Goal: Information Seeking & Learning: Find contact information

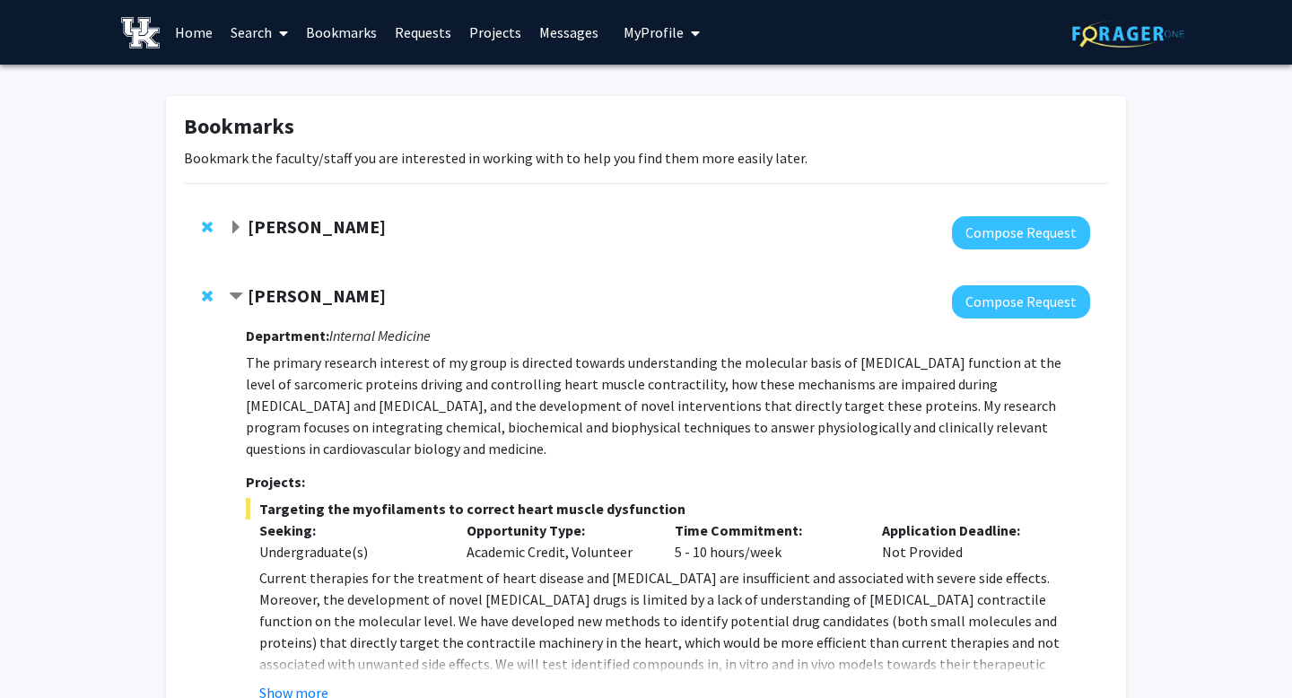
scroll to position [208, 0]
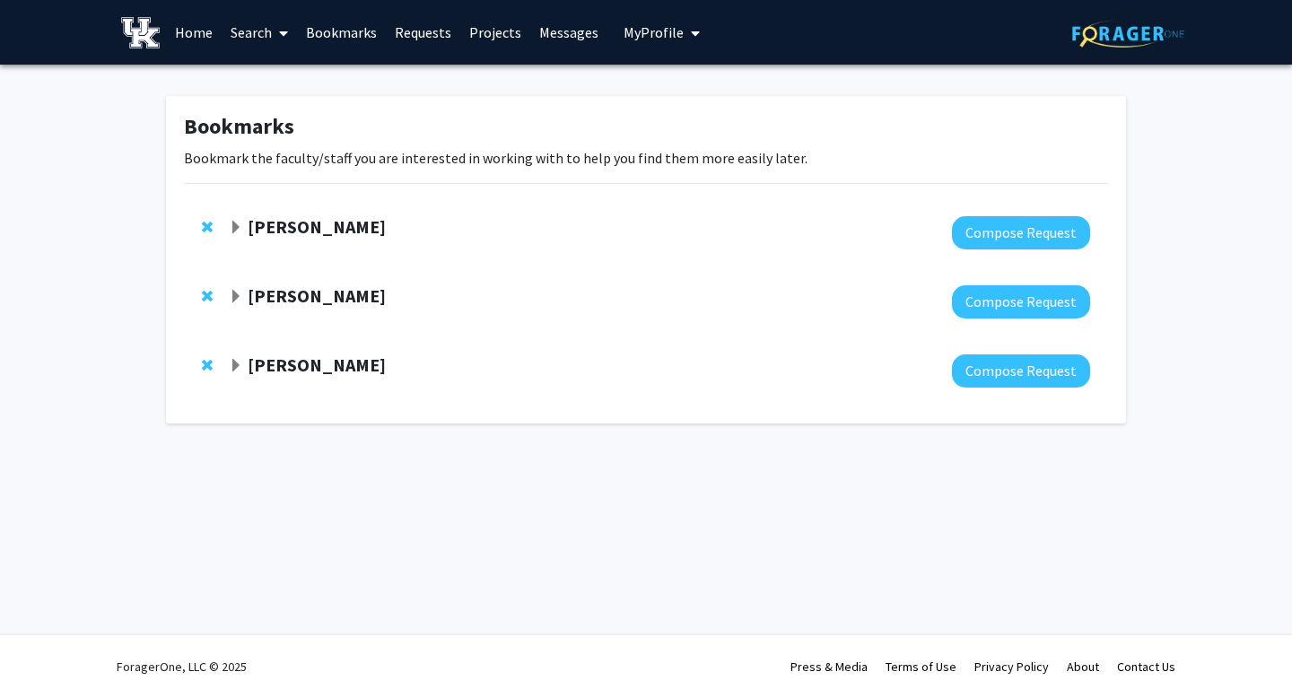
click at [268, 40] on link "Search" at bounding box center [259, 32] width 75 height 63
click at [268, 83] on span "Faculty/Staff" at bounding box center [288, 83] width 132 height 36
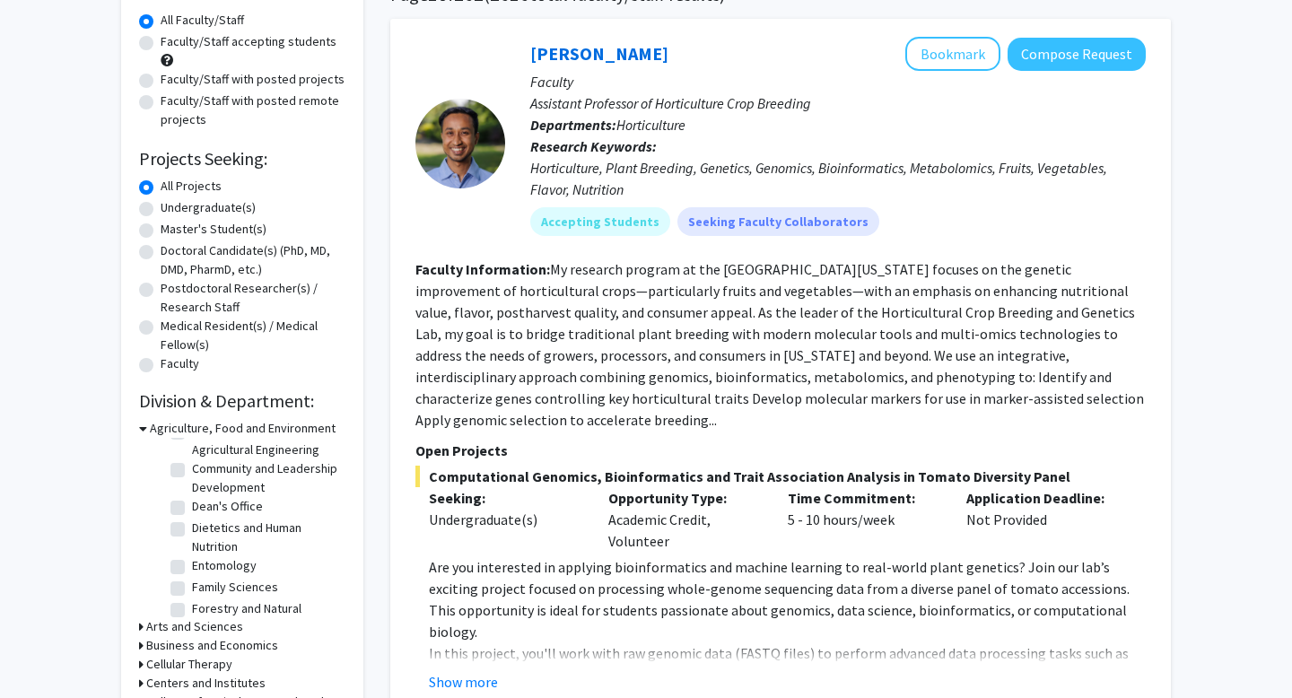
scroll to position [47, 0]
click at [192, 471] on label "Biosystems and Agricultural Engineering" at bounding box center [266, 479] width 149 height 38
click at [192, 471] on input "Biosystems and Agricultural Engineering" at bounding box center [198, 466] width 12 height 12
checkbox input "true"
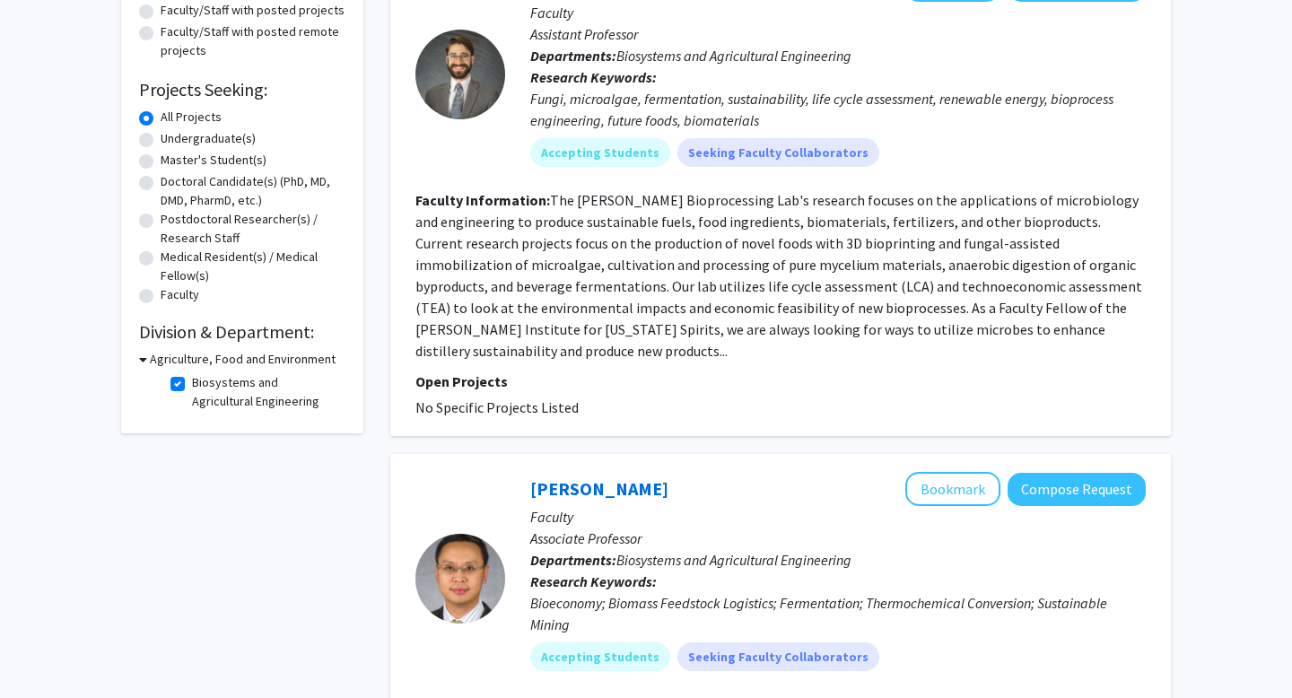
scroll to position [227, 0]
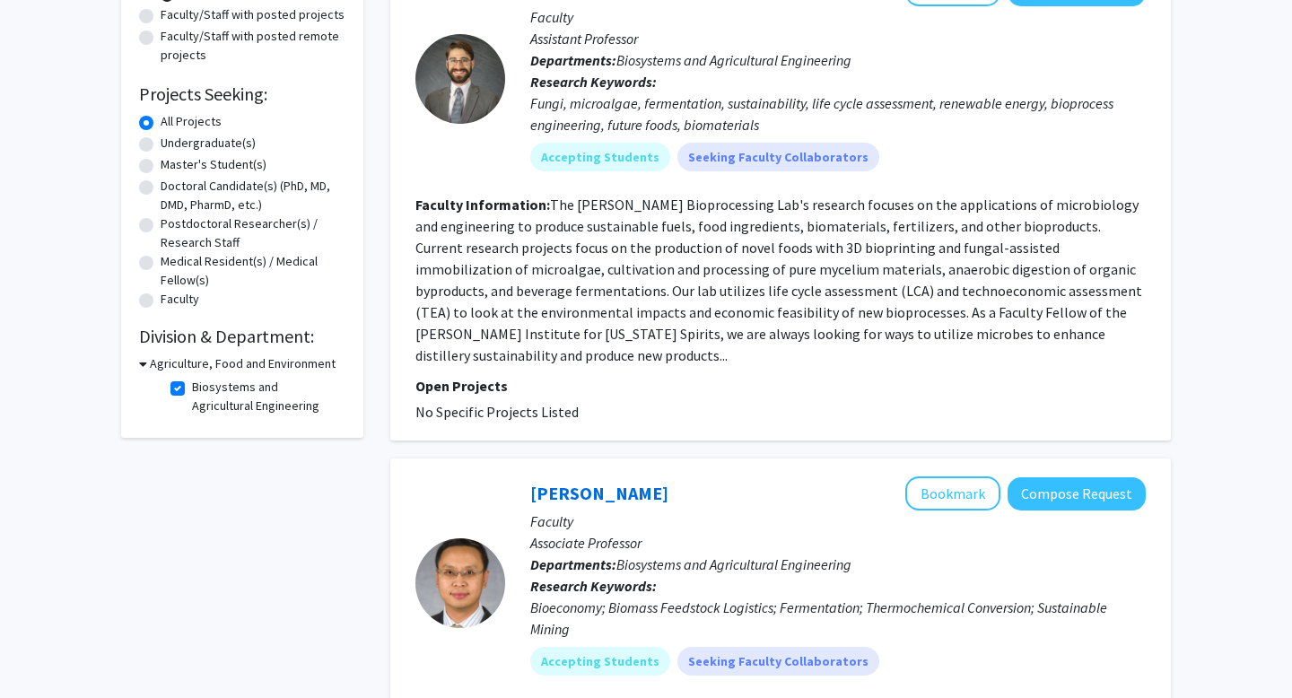
click at [144, 359] on icon at bounding box center [143, 363] width 8 height 19
click at [144, 371] on div "Agriculture, Food and Environment" at bounding box center [242, 363] width 206 height 19
click at [140, 367] on icon at bounding box center [141, 363] width 4 height 19
click at [192, 393] on label "Biosystems and Agricultural Engineering" at bounding box center [266, 397] width 149 height 38
click at [192, 389] on input "Biosystems and Agricultural Engineering" at bounding box center [198, 384] width 12 height 12
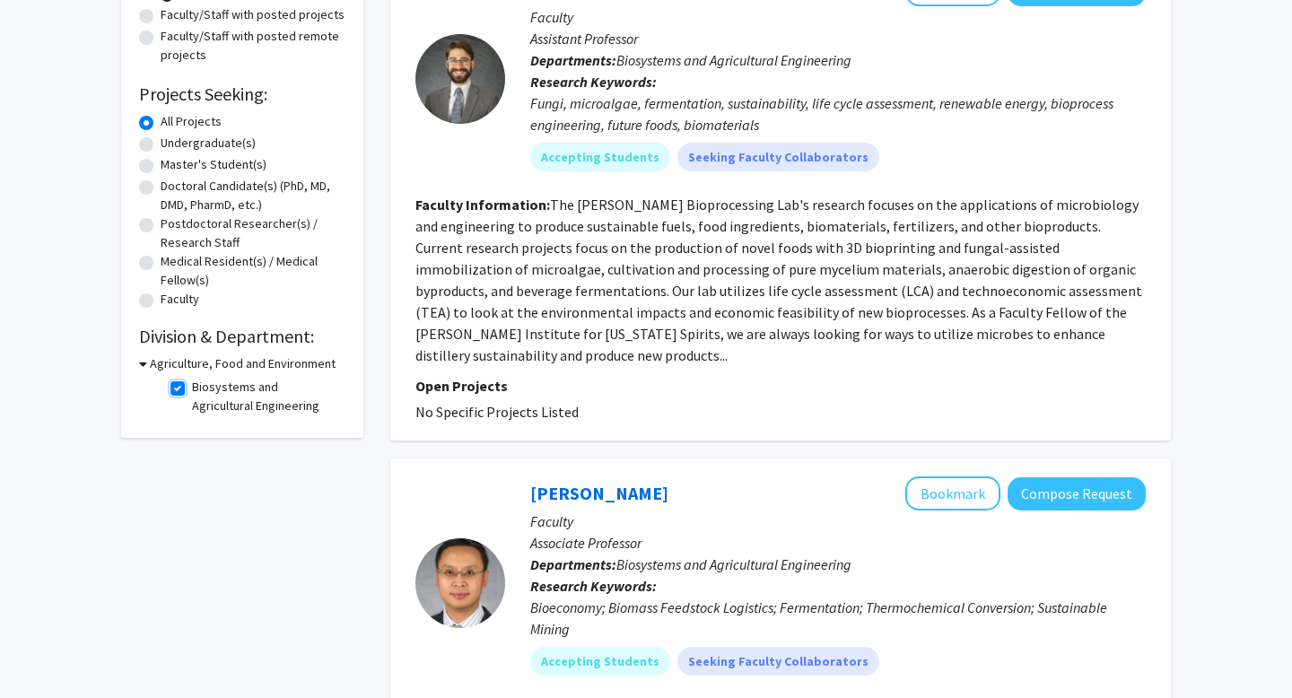
checkbox input "false"
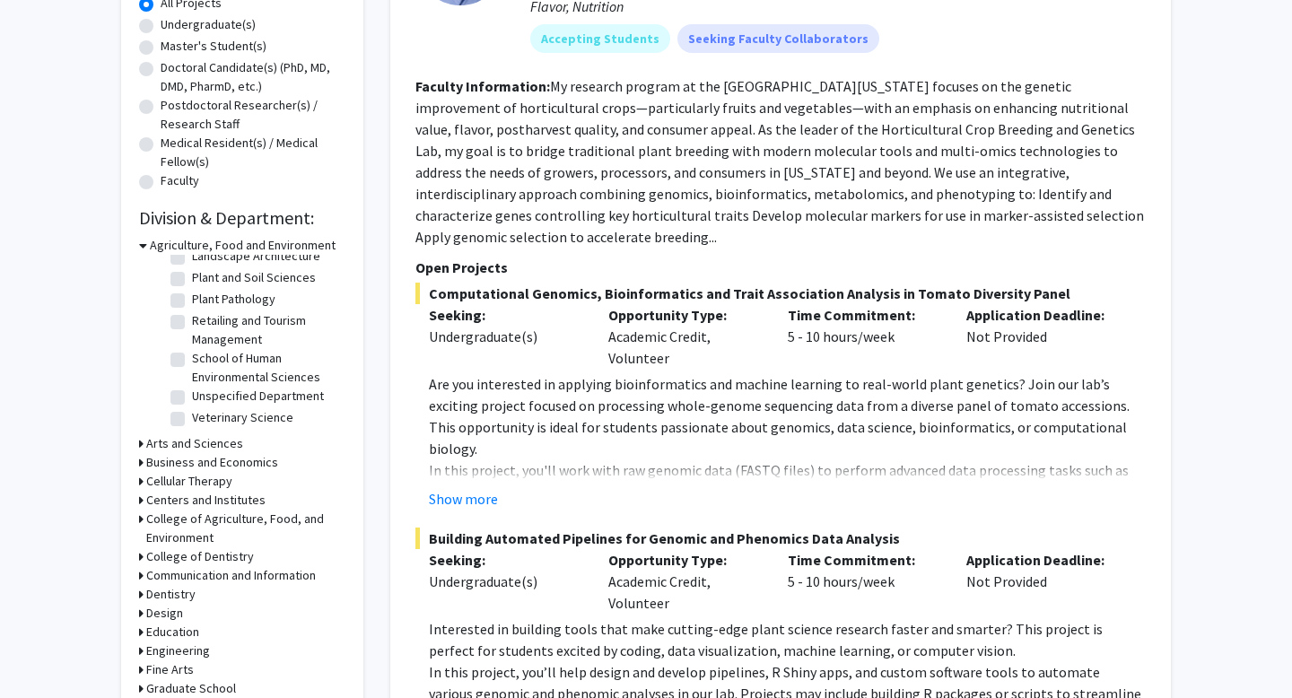
scroll to position [351, 0]
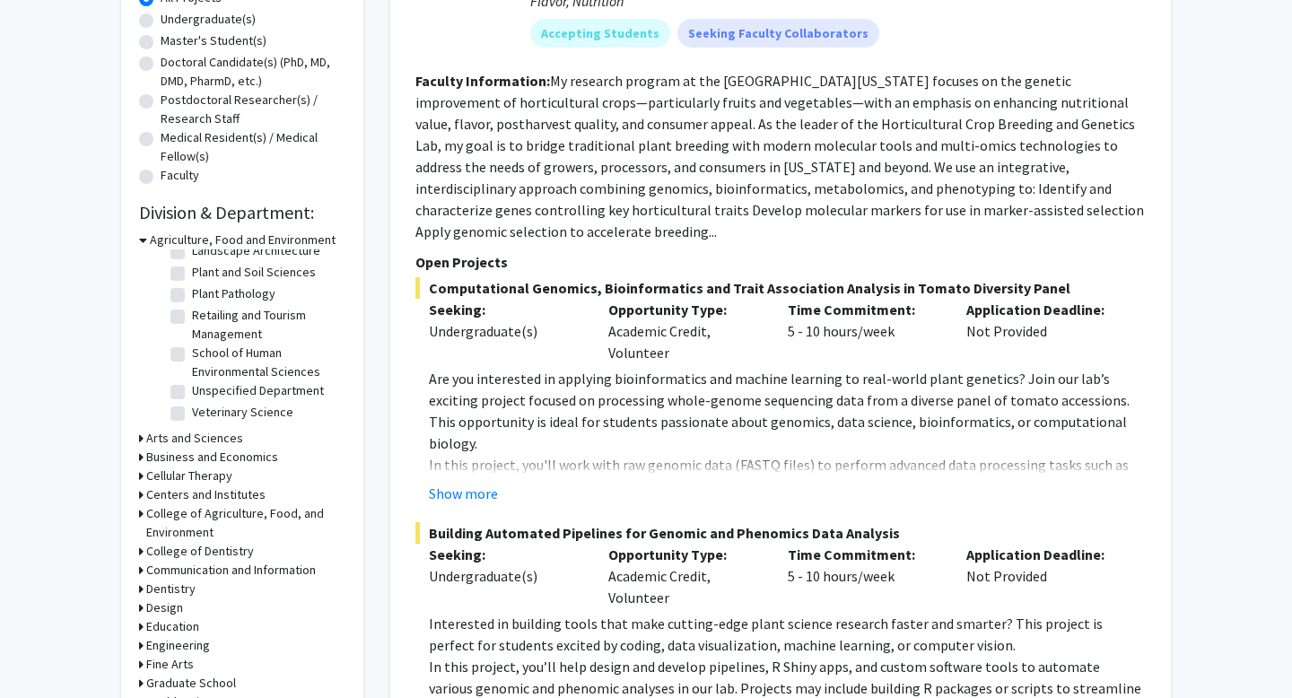
click at [169, 433] on h3 "Arts and Sciences" at bounding box center [194, 438] width 97 height 19
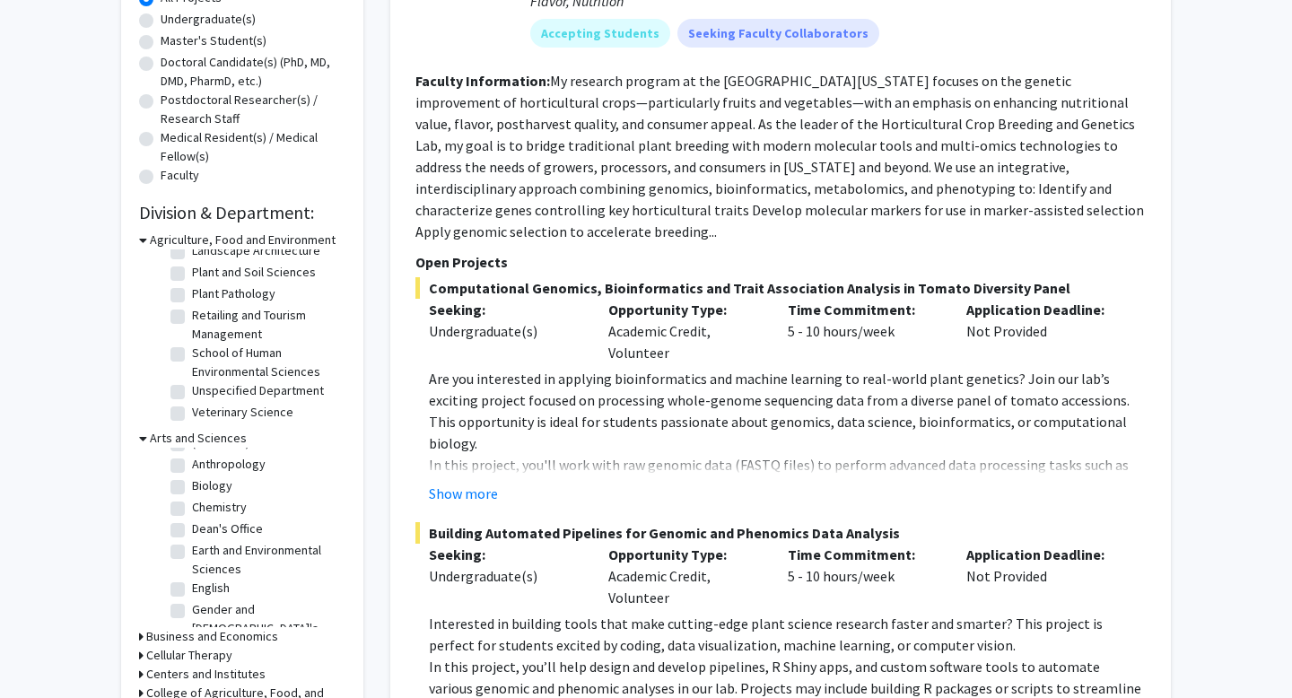
scroll to position [20, 0]
click at [192, 504] on label "Chemistry" at bounding box center [219, 506] width 55 height 19
click at [192, 504] on input "Chemistry" at bounding box center [198, 503] width 12 height 12
checkbox input "true"
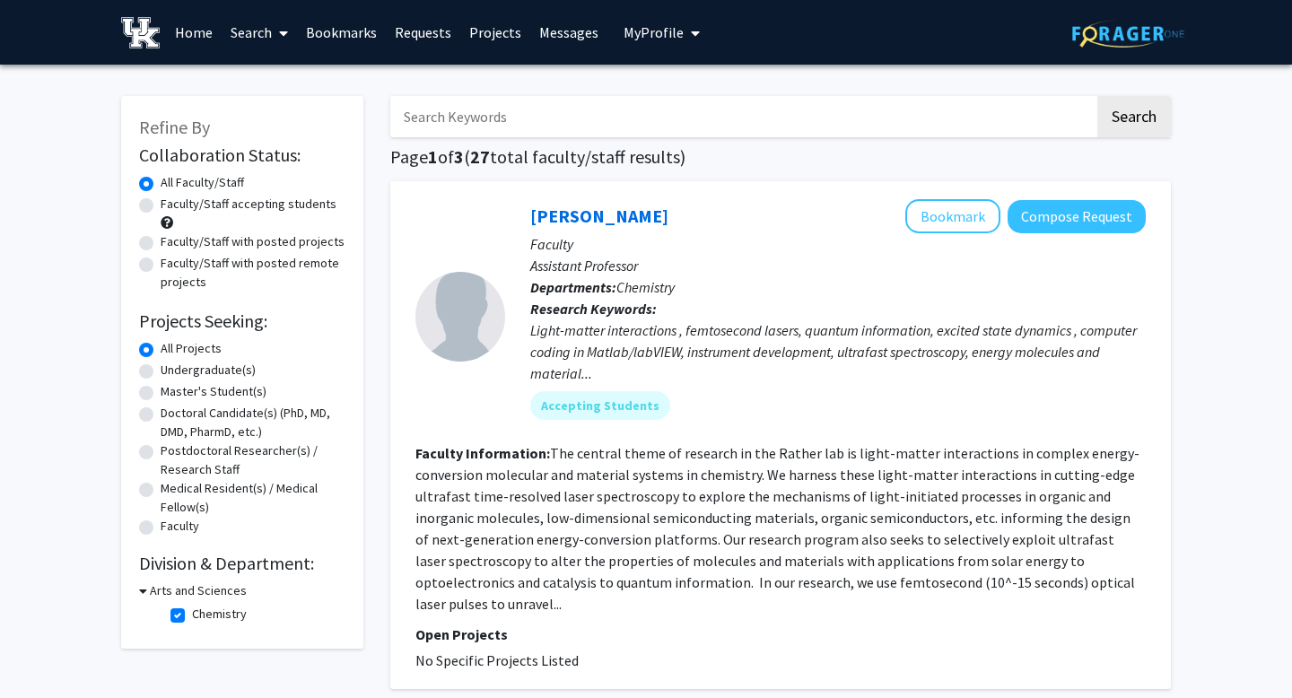
click at [192, 616] on label "Chemistry" at bounding box center [219, 614] width 55 height 19
click at [192, 616] on input "Chemistry" at bounding box center [198, 611] width 12 height 12
checkbox input "false"
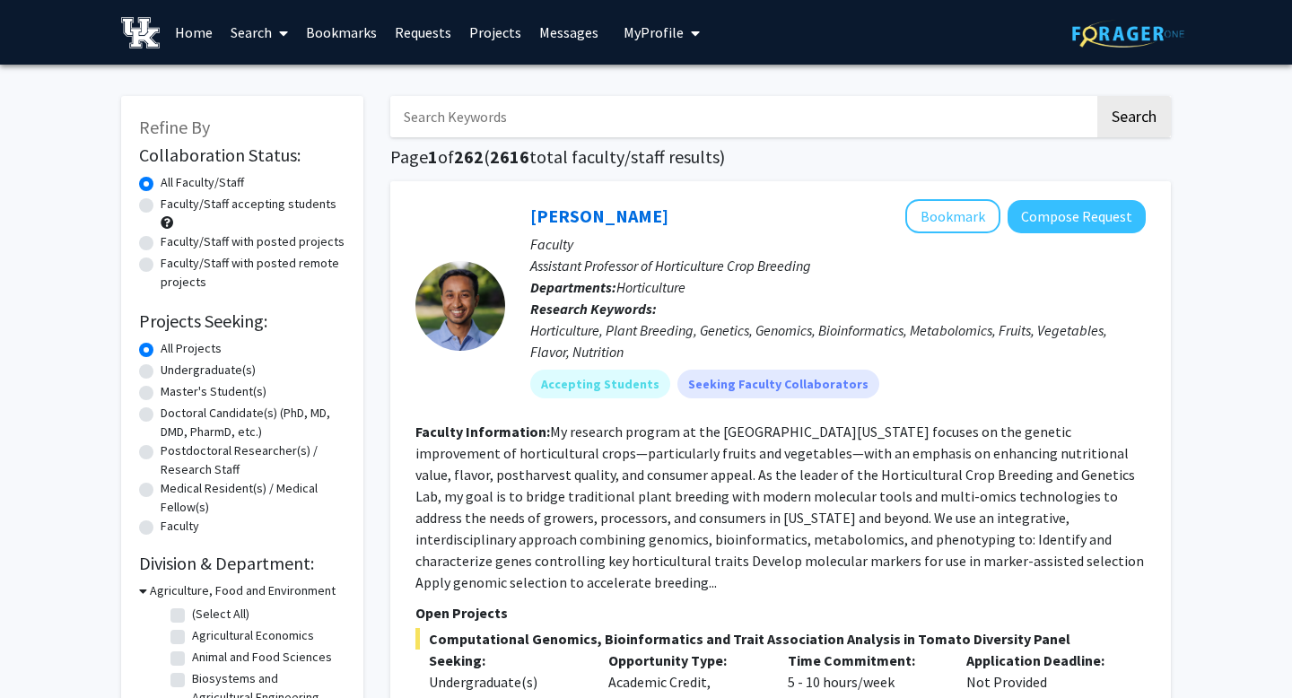
click at [192, 376] on label "Undergraduate(s)" at bounding box center [208, 370] width 95 height 19
click at [172, 372] on input "Undergraduate(s)" at bounding box center [167, 367] width 12 height 12
radio input "true"
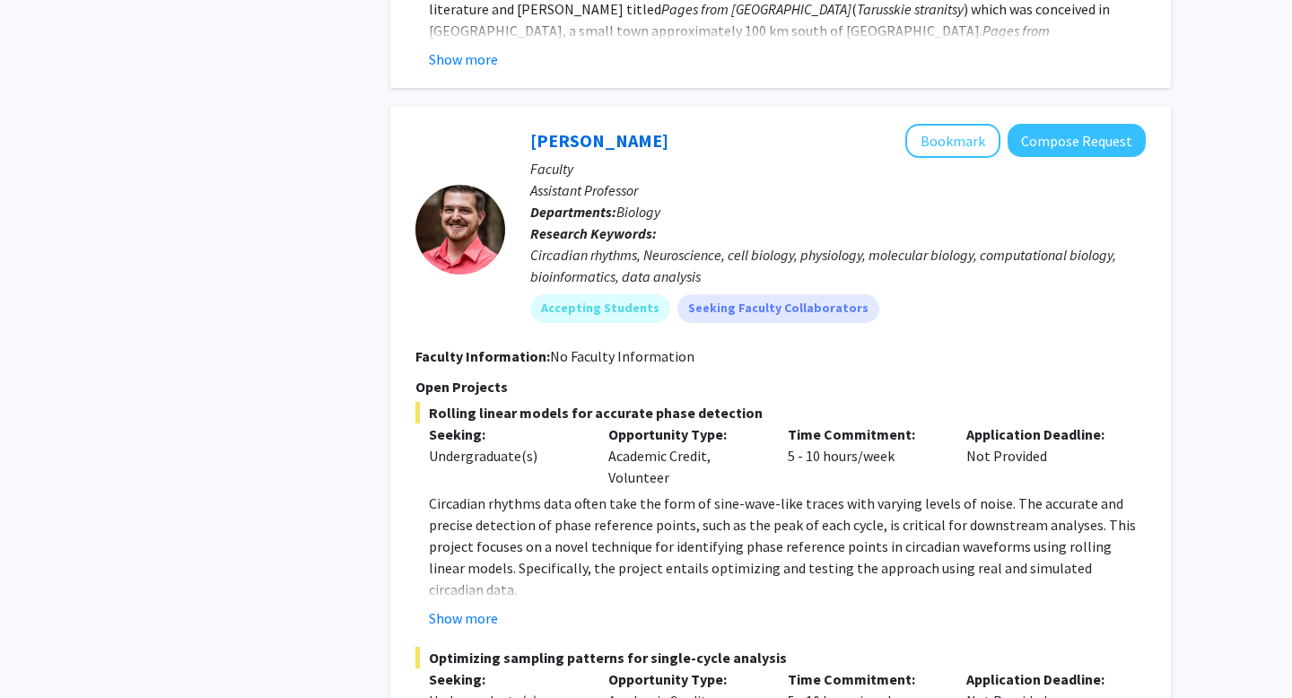
scroll to position [2358, 0]
click at [470, 607] on button "Show more" at bounding box center [463, 618] width 69 height 22
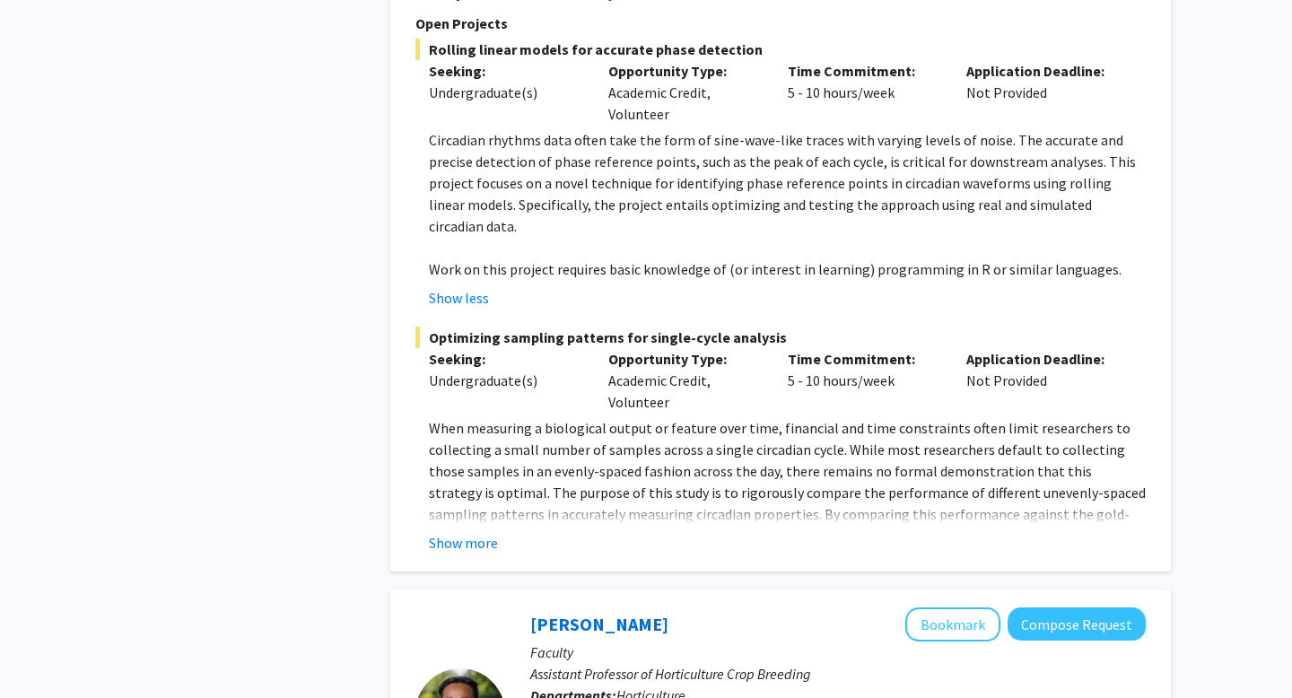
scroll to position [2722, 0]
click at [459, 531] on button "Show more" at bounding box center [463, 542] width 69 height 22
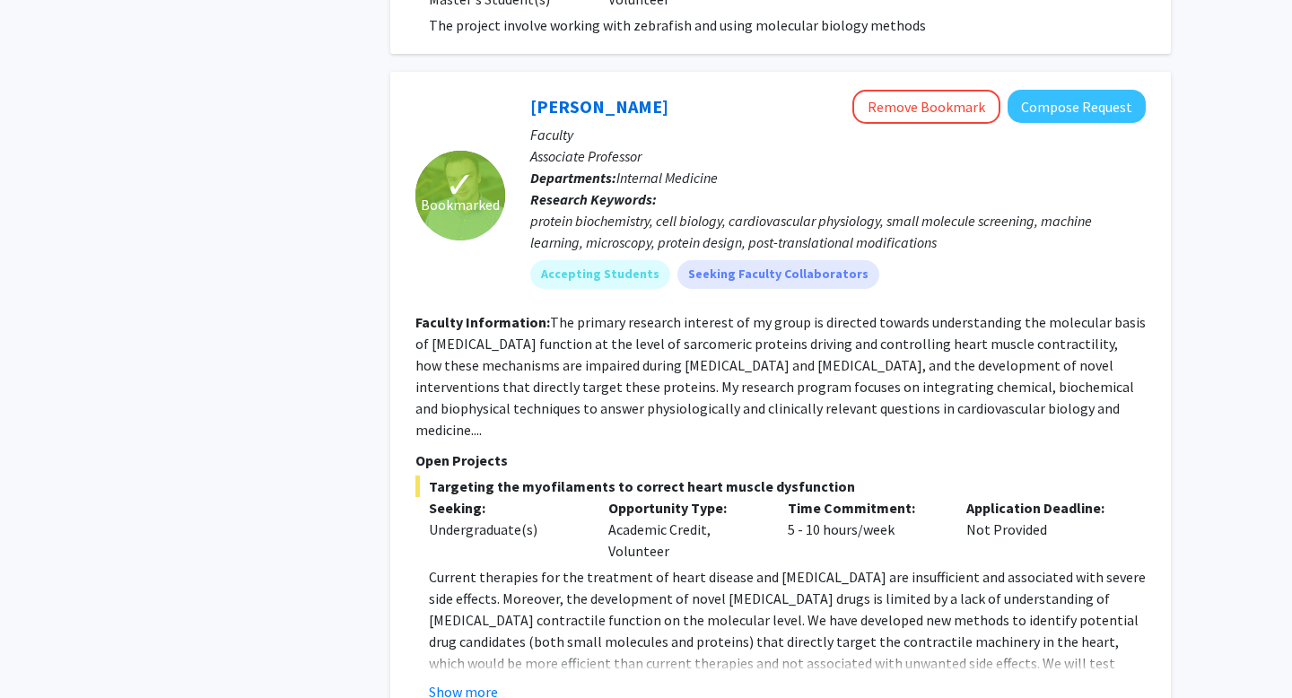
scroll to position [5763, 0]
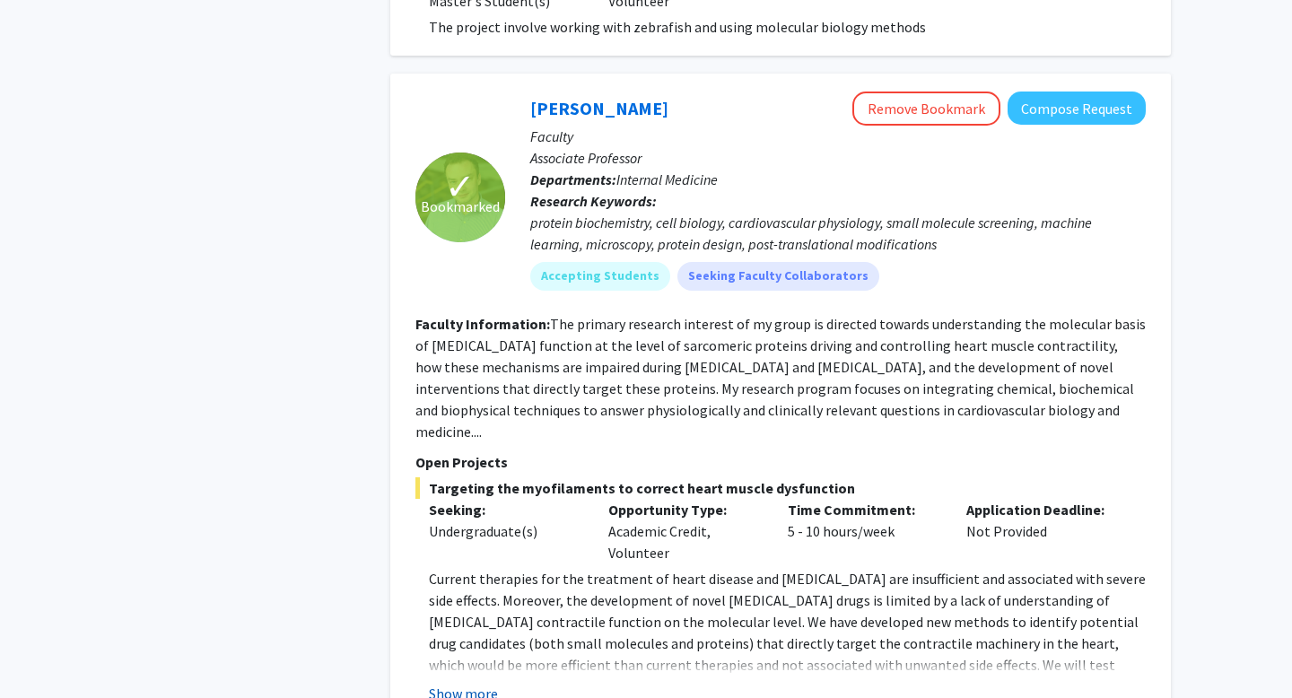
click at [474, 683] on button "Show more" at bounding box center [463, 694] width 69 height 22
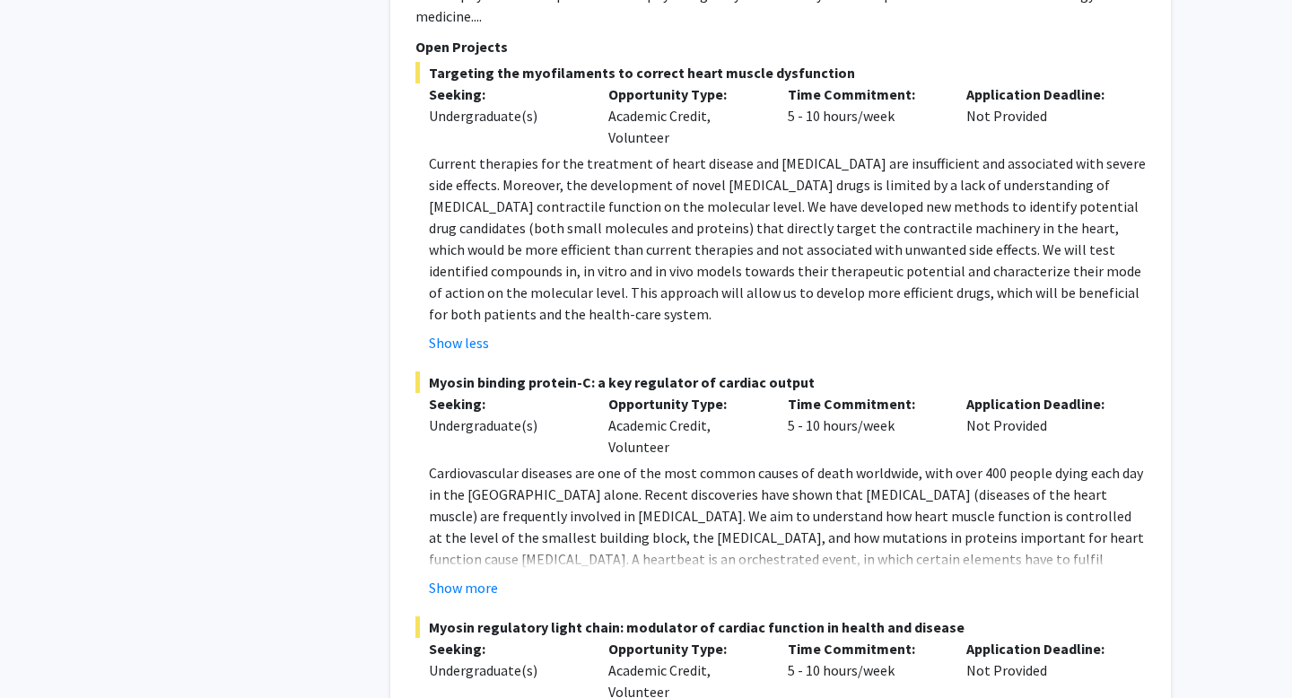
scroll to position [6210, 0]
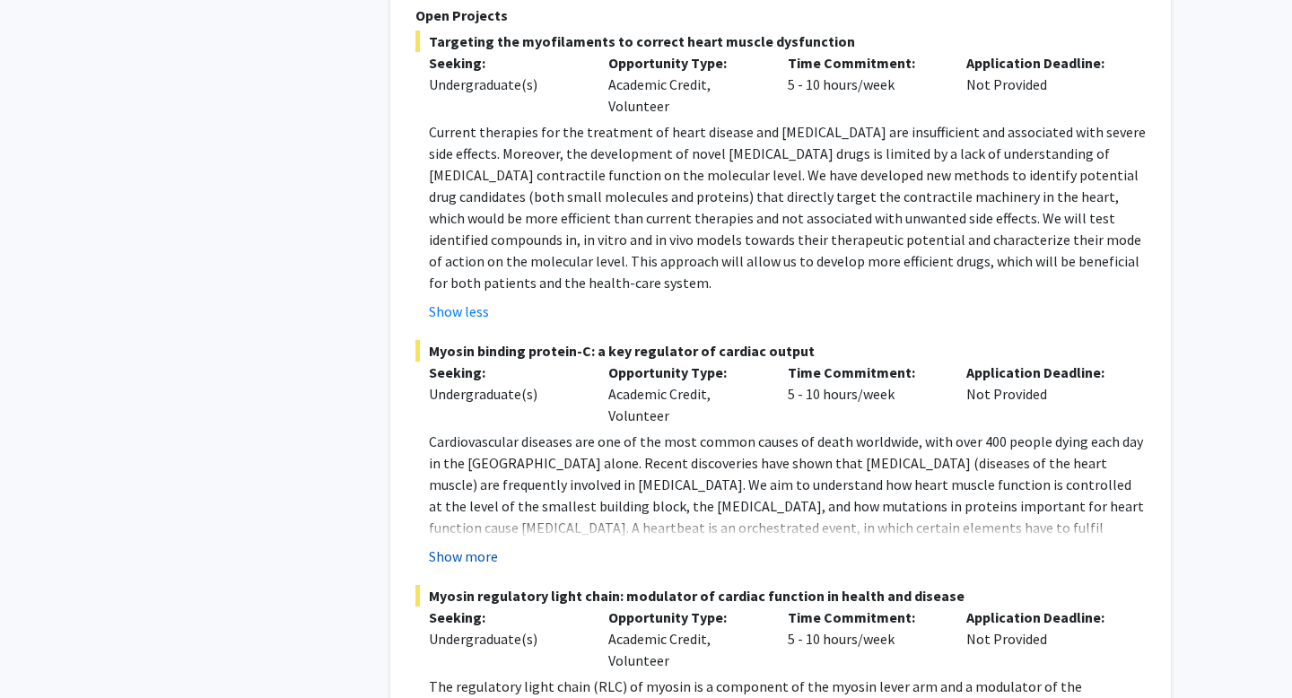
click at [465, 546] on button "Show more" at bounding box center [463, 557] width 69 height 22
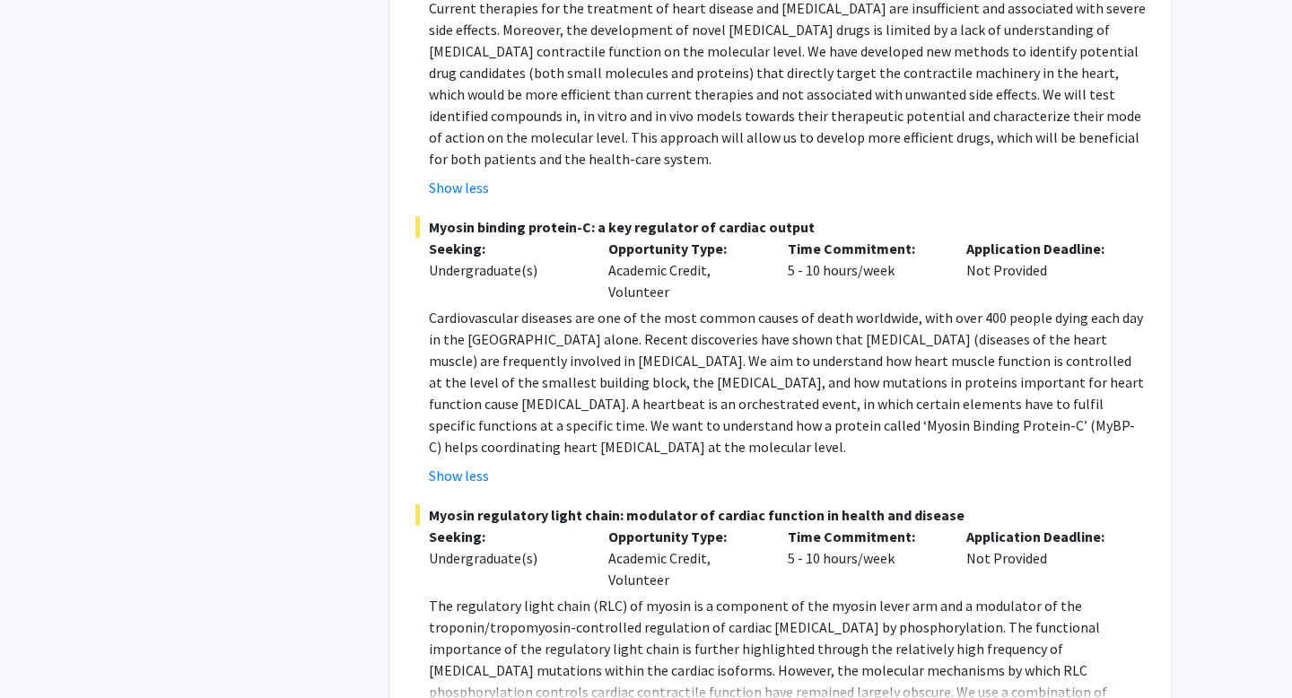
scroll to position [6336, 0]
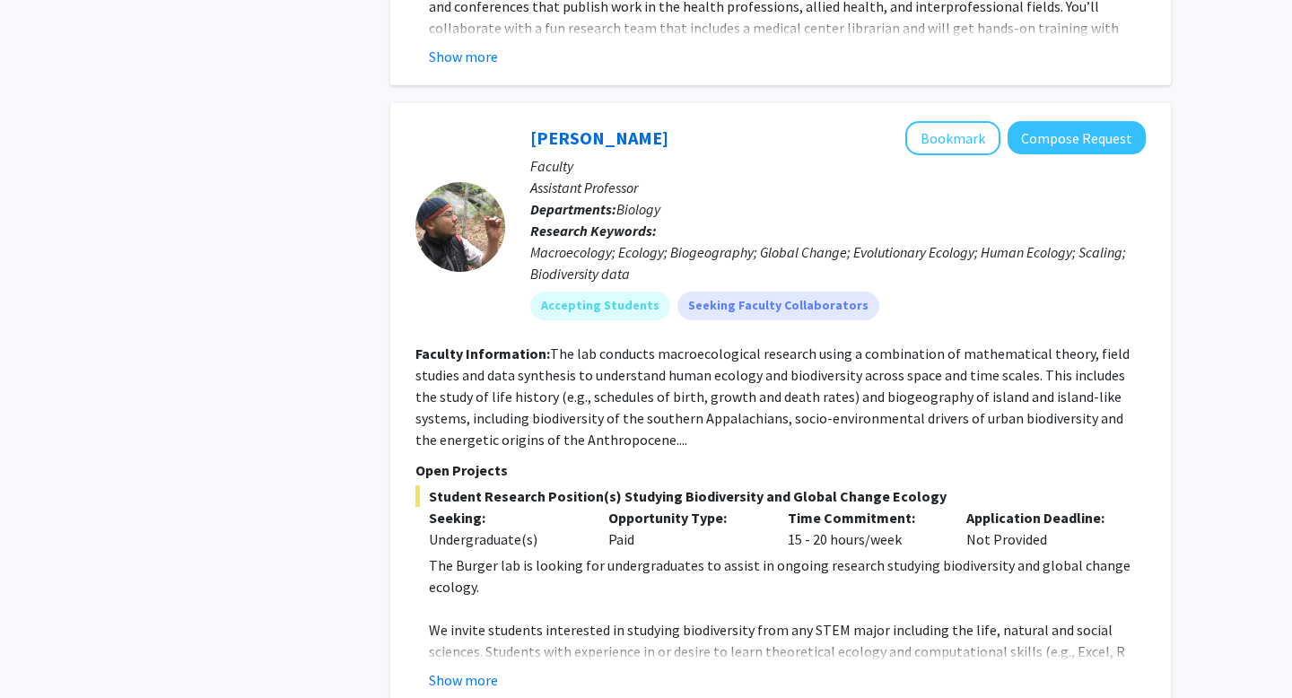
scroll to position [8866, 0]
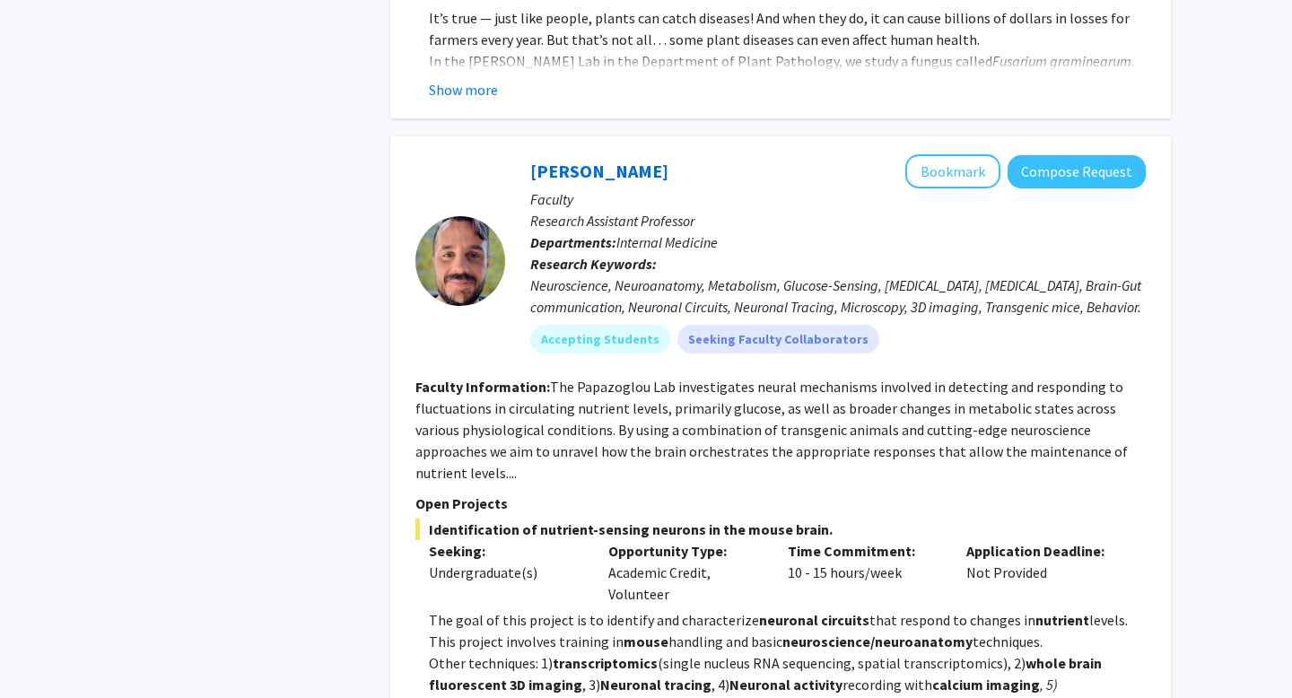
scroll to position [1299, 0]
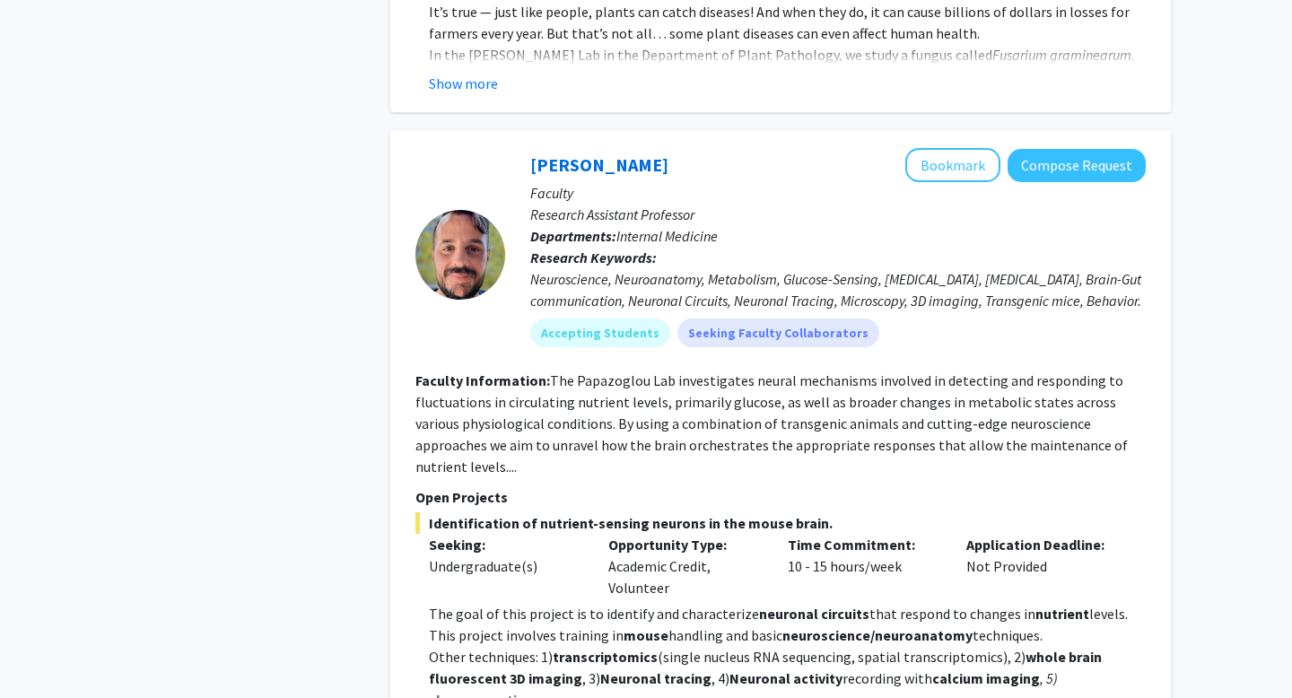
click at [912, 410] on fg-read-more "The Papazoglou Lab investigates neural mechanisms involved in detecting and res…" at bounding box center [772, 424] width 713 height 104
click at [984, 416] on fg-read-more "The Papazoglou Lab investigates neural mechanisms involved in detecting and res…" at bounding box center [772, 424] width 713 height 104
click at [1070, 426] on fg-read-more "The Papazoglou Lab investigates neural mechanisms involved in detecting and res…" at bounding box center [772, 424] width 713 height 104
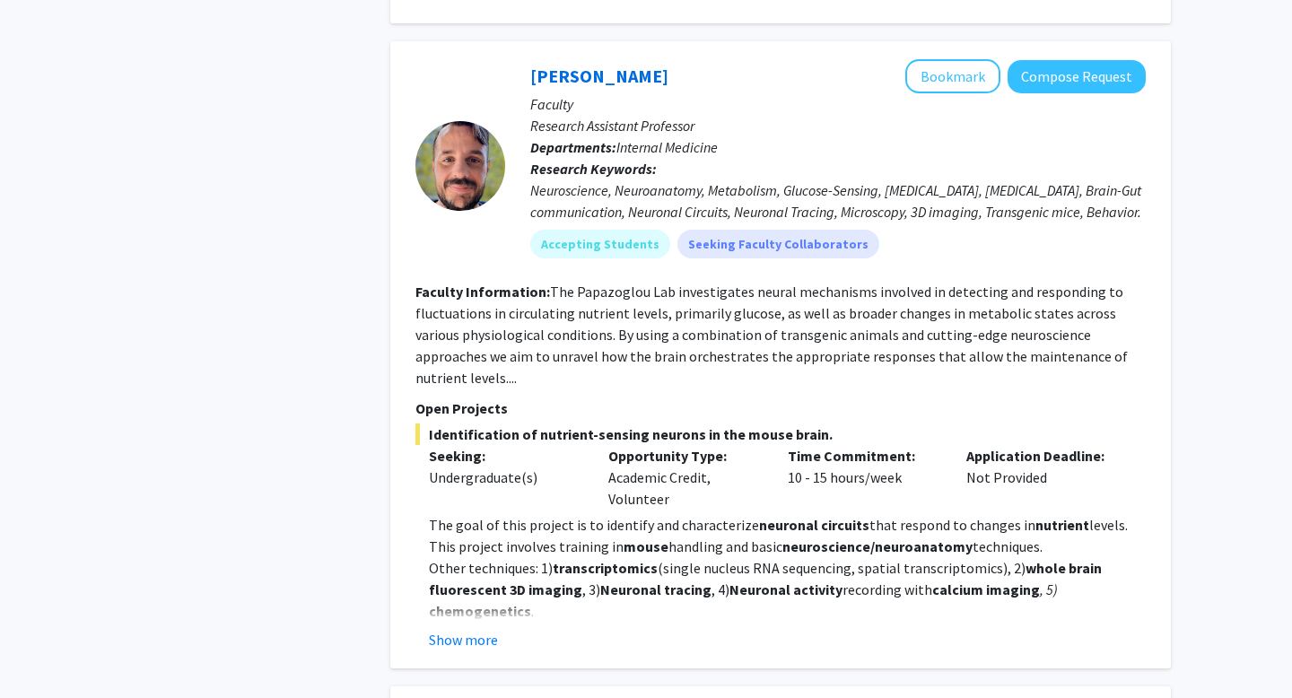
scroll to position [1399, 0]
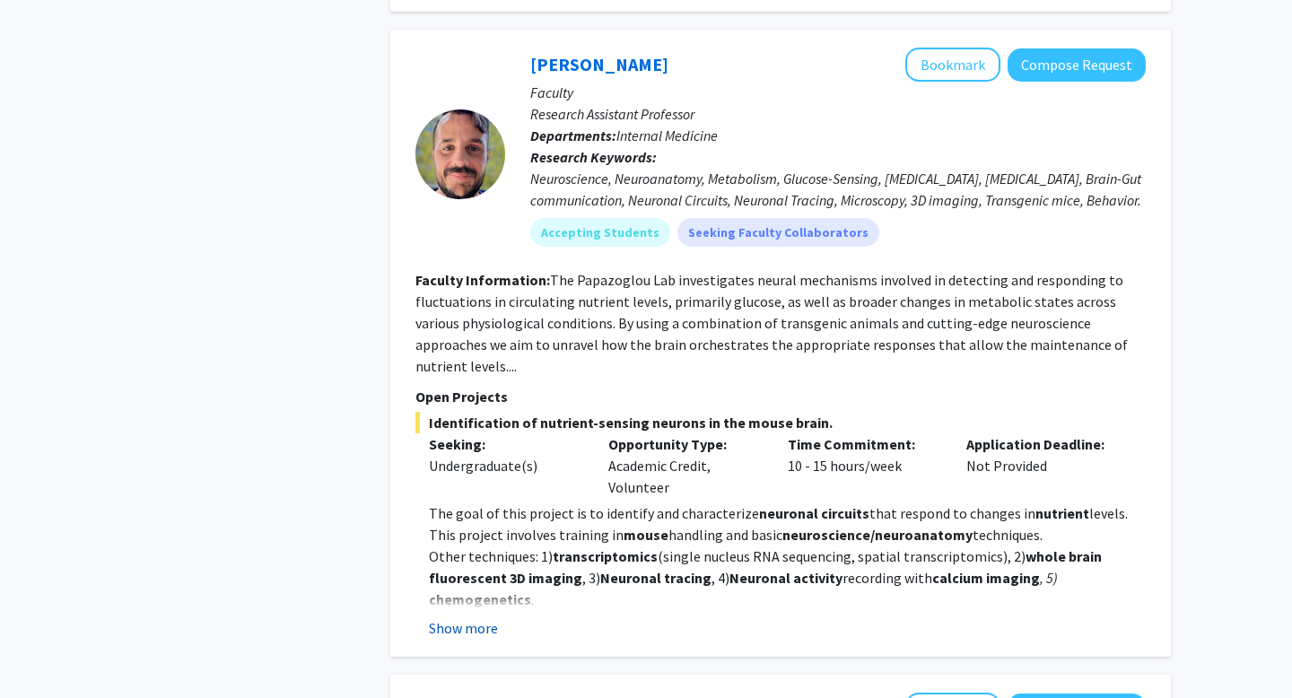
click at [459, 617] on button "Show more" at bounding box center [463, 628] width 69 height 22
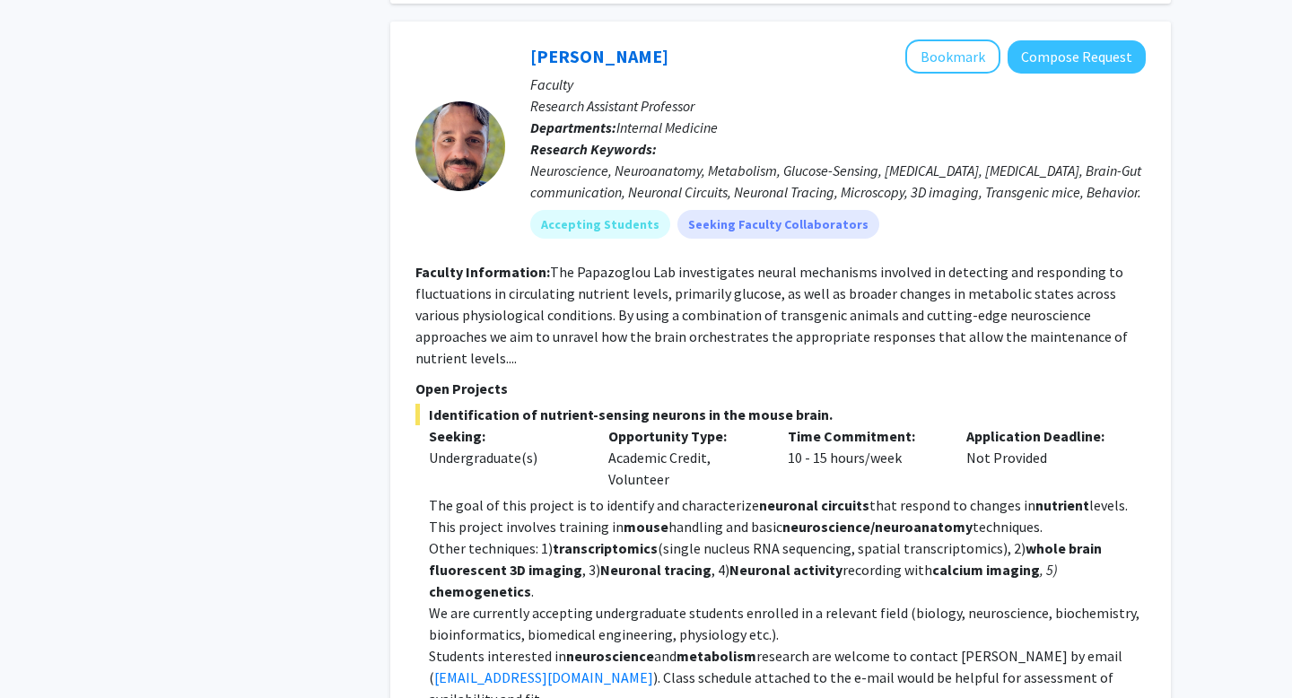
scroll to position [1402, 0]
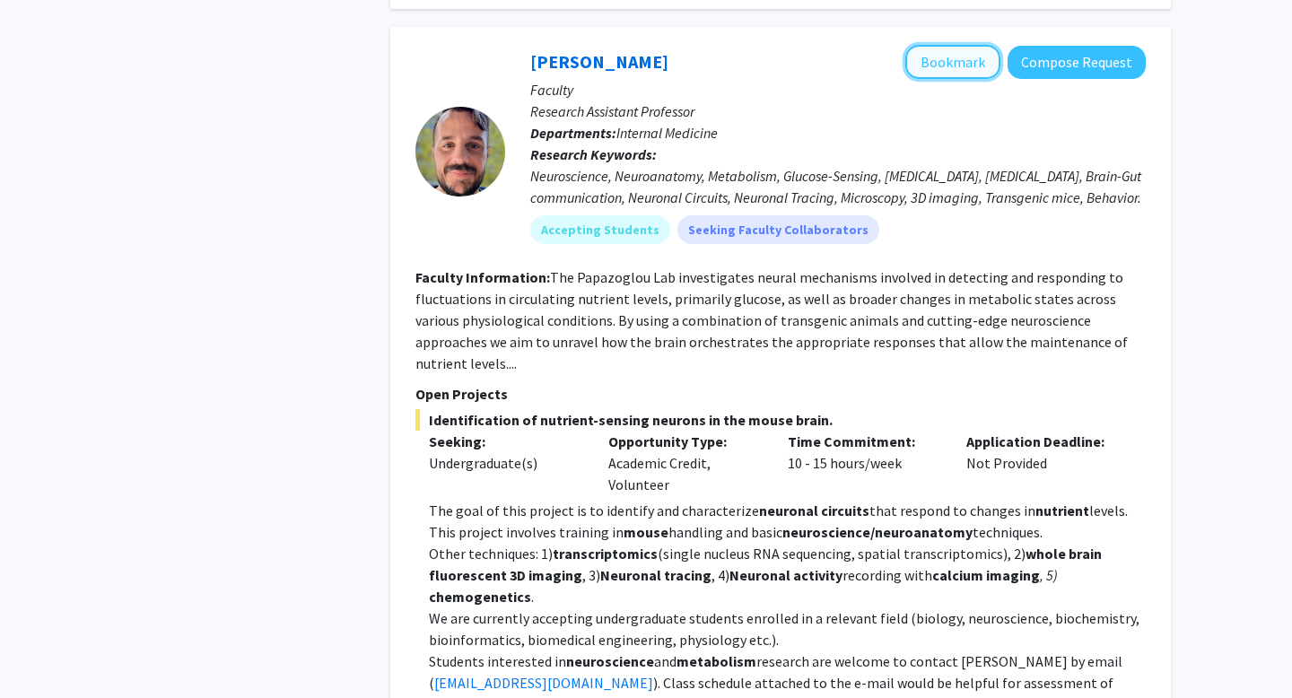
click at [968, 45] on button "Bookmark" at bounding box center [952, 62] width 95 height 34
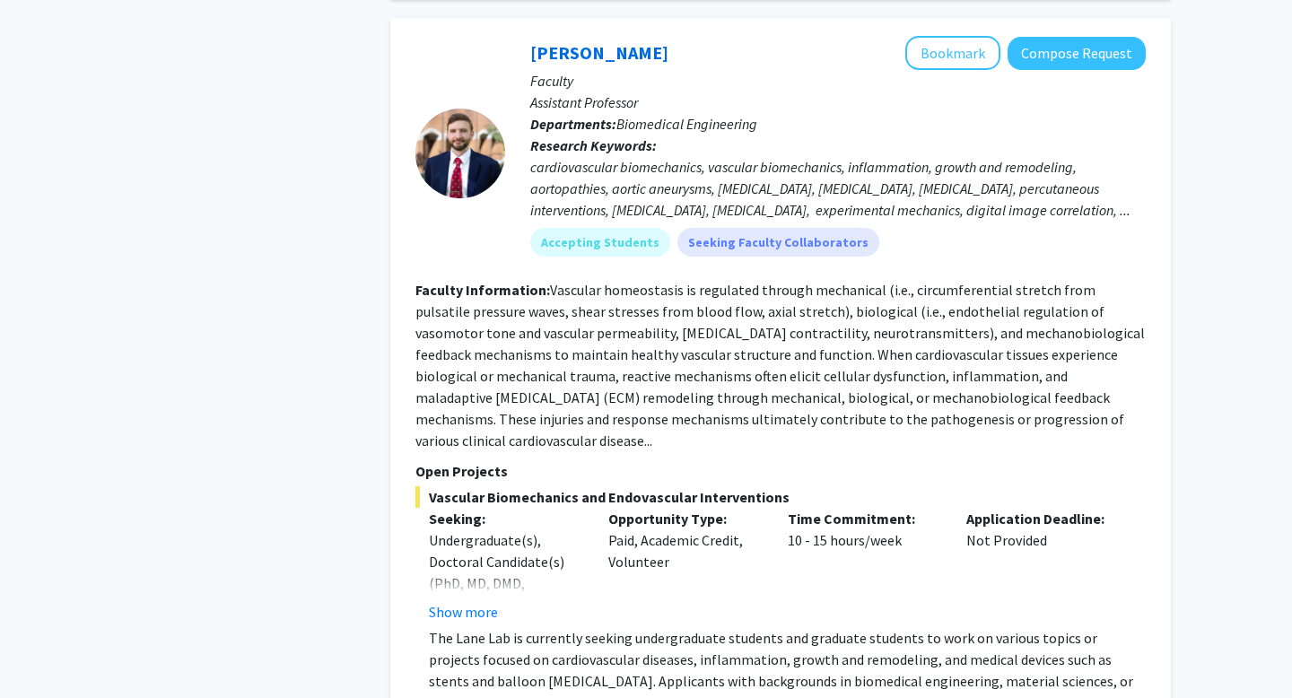
scroll to position [3545, 0]
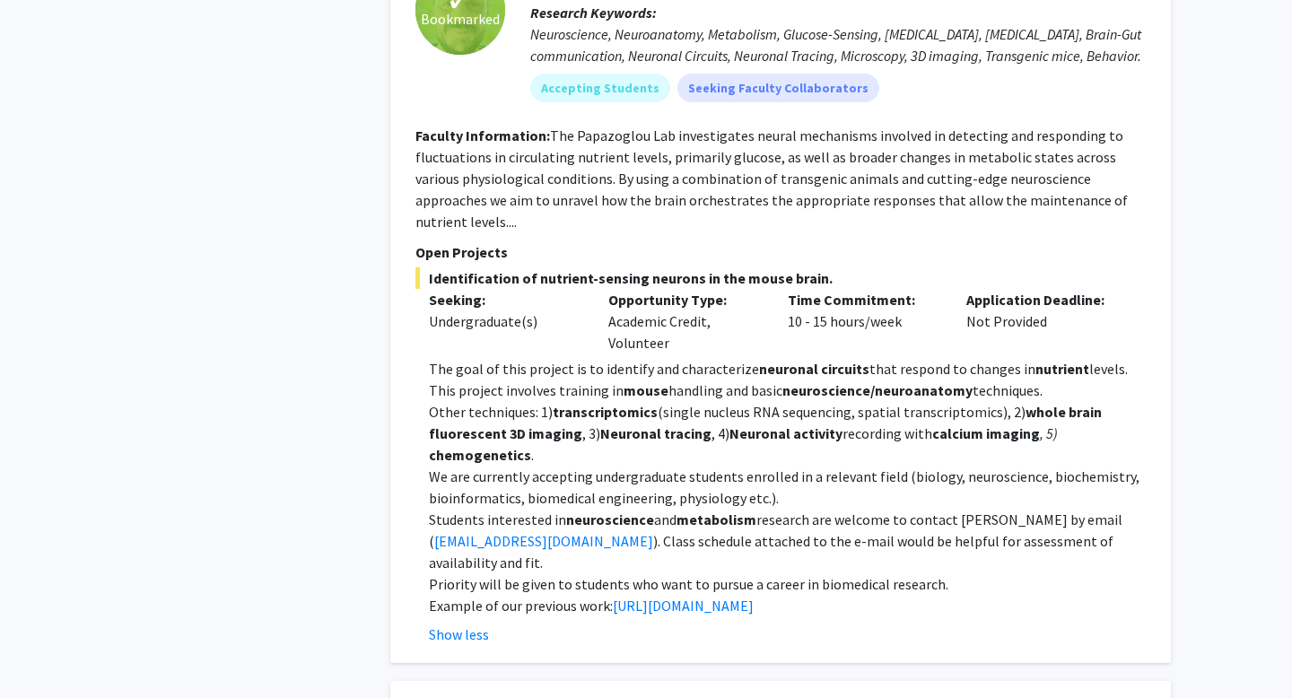
scroll to position [1550, 0]
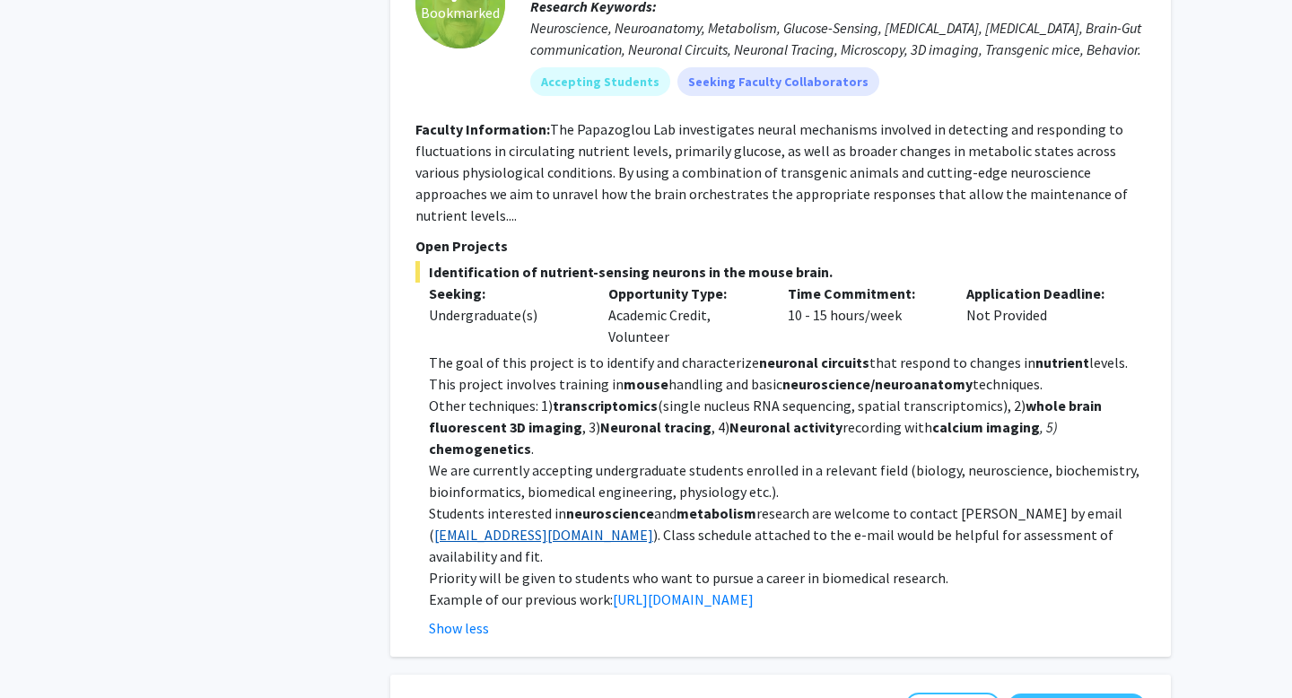
click at [493, 526] on link "[EMAIL_ADDRESS][DOMAIN_NAME]" at bounding box center [543, 535] width 219 height 18
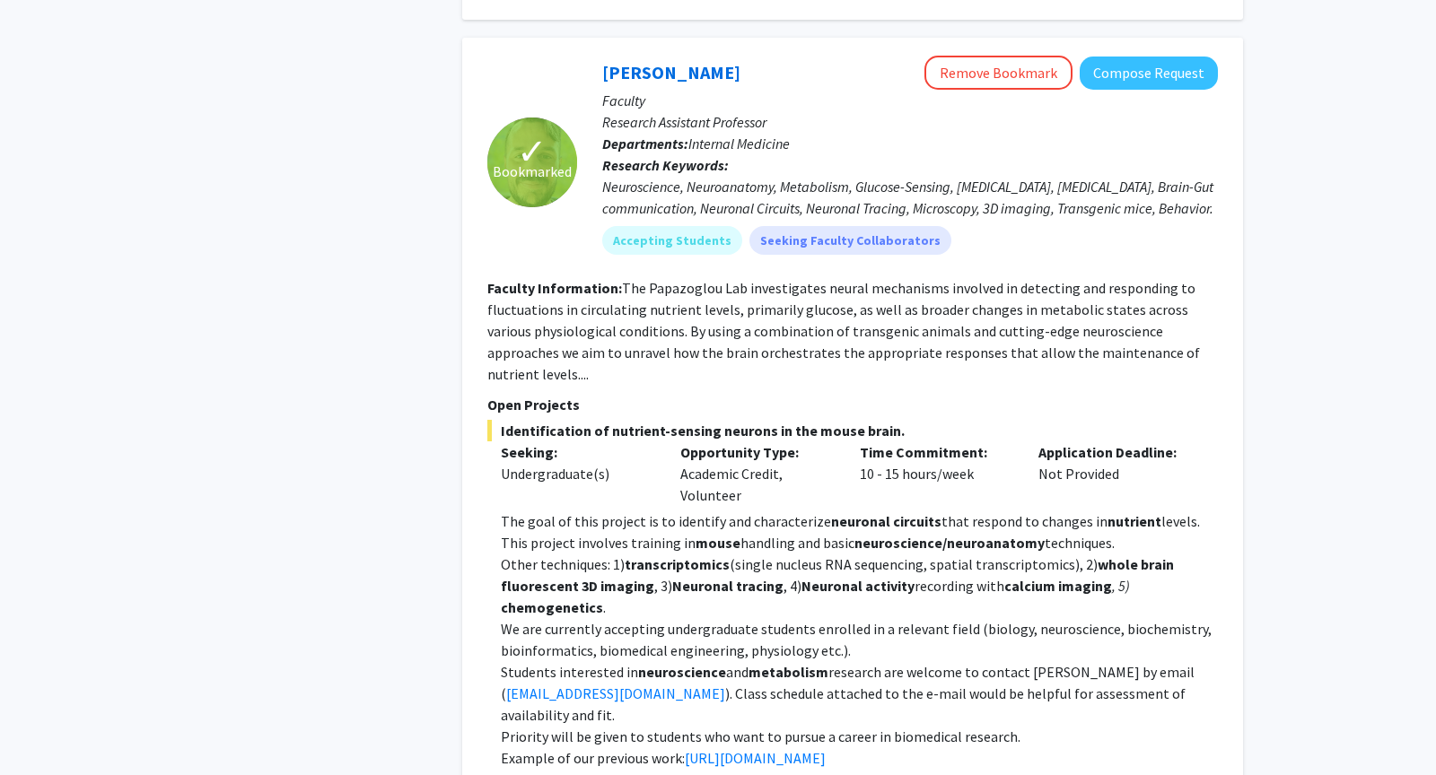
scroll to position [1393, 0]
